Goal: Information Seeking & Learning: Learn about a topic

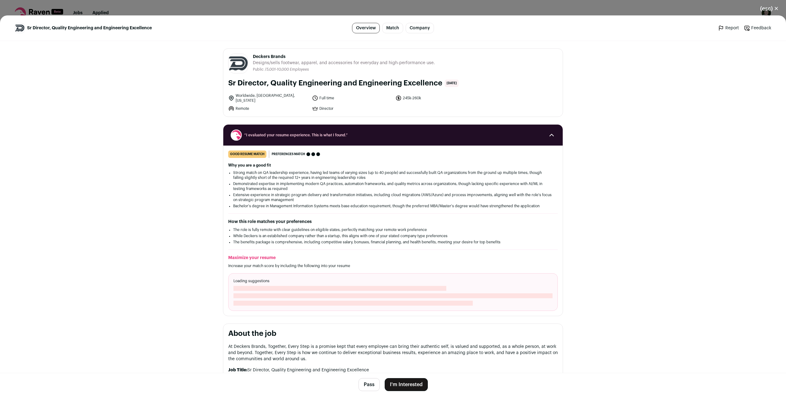
drag, startPoint x: 284, startPoint y: 57, endPoint x: 251, endPoint y: 56, distance: 33.6
click at [253, 56] on span "Deckers Brands" at bounding box center [344, 57] width 182 height 6
drag, startPoint x: 251, startPoint y: 56, endPoint x: 256, endPoint y: 56, distance: 5.6
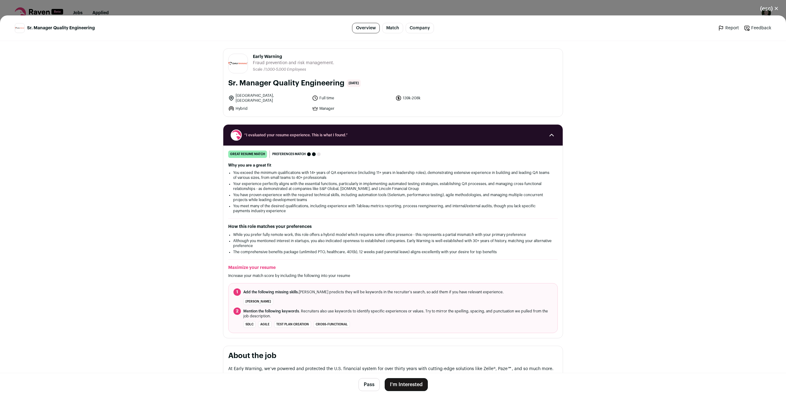
drag, startPoint x: 280, startPoint y: 56, endPoint x: 250, endPoint y: 54, distance: 30.2
click at [250, 54] on header "Early Warning earlywarning.com Public / Private Private Valuation Unknown Compa…" at bounding box center [393, 64] width 330 height 20
drag, startPoint x: 250, startPoint y: 54, endPoint x: 256, endPoint y: 57, distance: 7.3
